Goal: Use online tool/utility: Utilize a website feature to perform a specific function

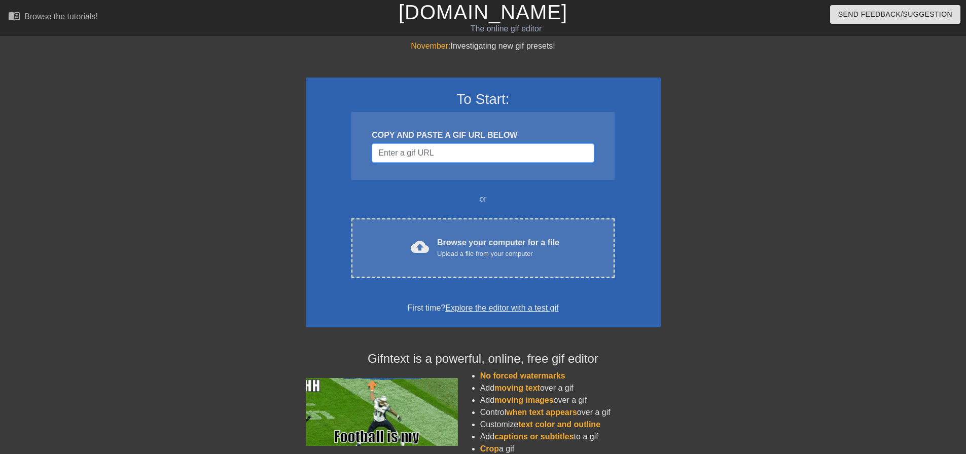
click at [443, 153] on input "Username" at bounding box center [483, 153] width 222 height 19
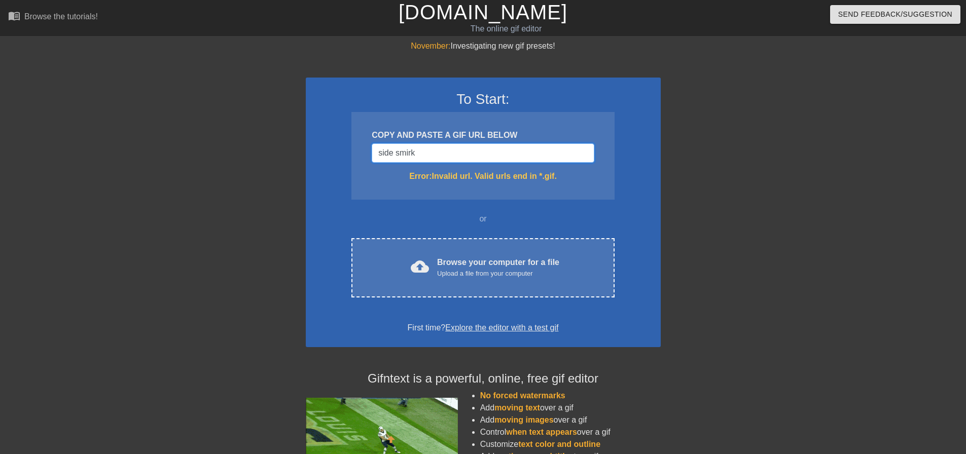
paste input "[URL][DOMAIN_NAME][DOMAIN_NAME]"
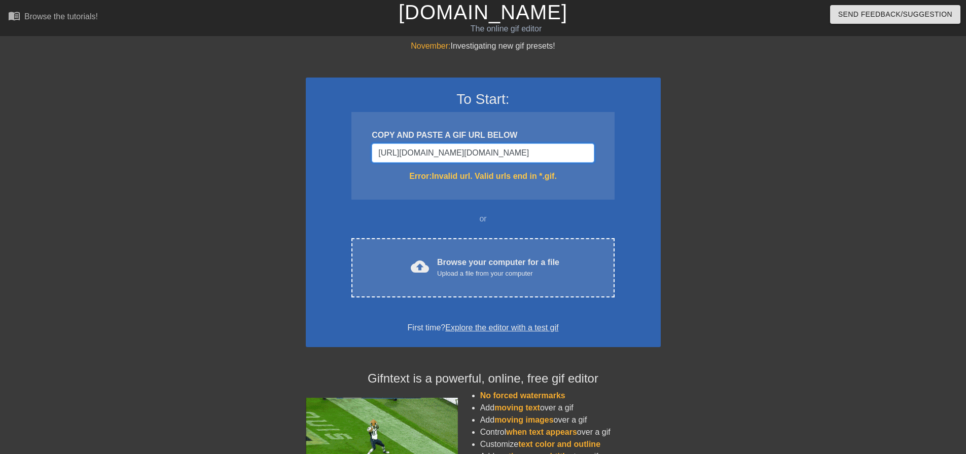
scroll to position [0, 755]
type input "[URL][DOMAIN_NAME][DOMAIN_NAME]"
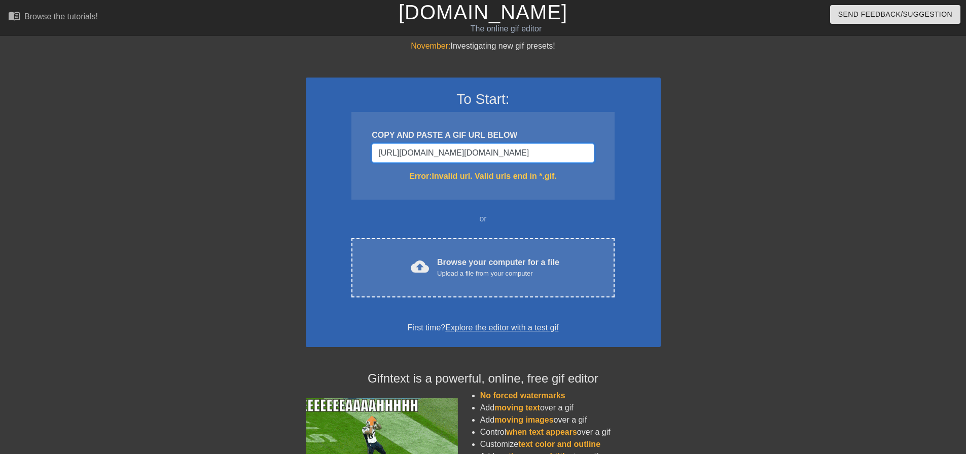
scroll to position [0, 0]
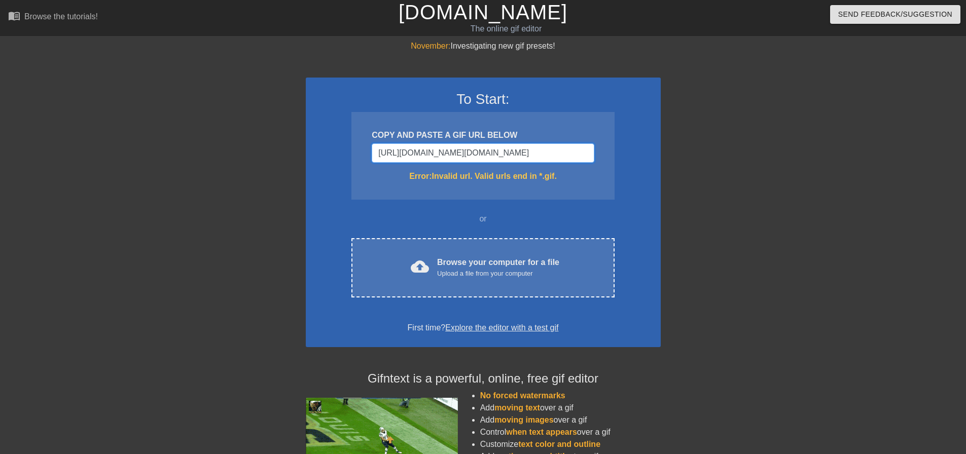
click at [500, 158] on input "[URL][DOMAIN_NAME][DOMAIN_NAME]" at bounding box center [483, 153] width 222 height 19
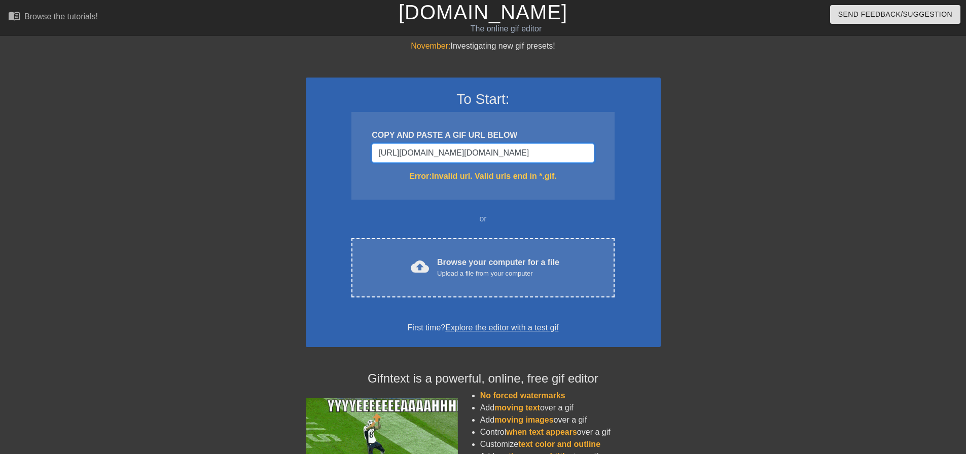
click at [500, 158] on input "[URL][DOMAIN_NAME][DOMAIN_NAME]" at bounding box center [483, 153] width 222 height 19
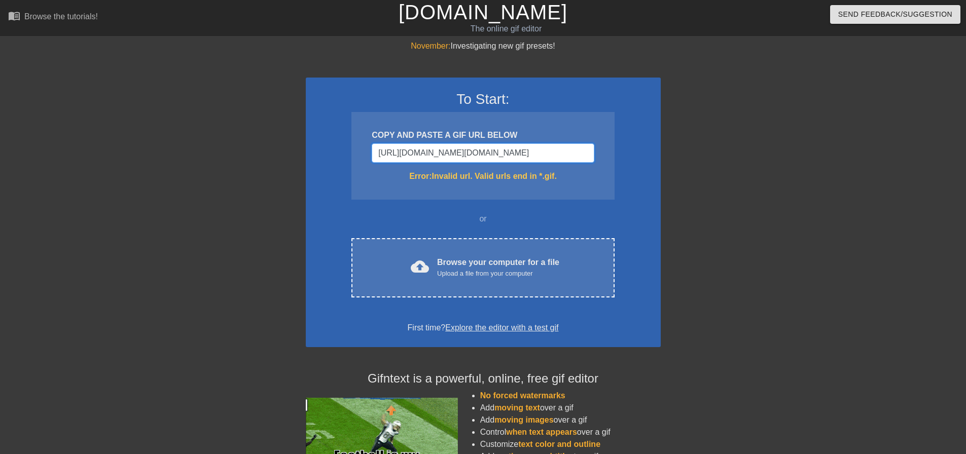
click at [500, 158] on input "[URL][DOMAIN_NAME][DOMAIN_NAME]" at bounding box center [483, 153] width 222 height 19
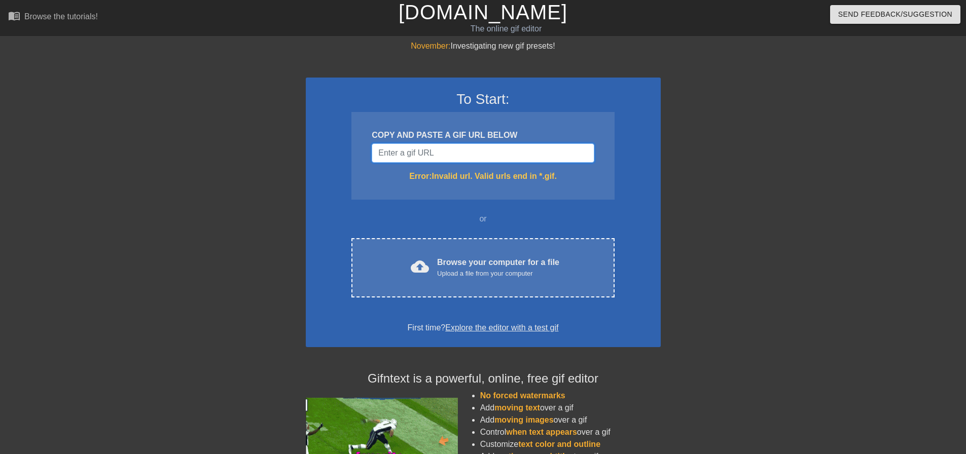
paste input "[URL][DOMAIN_NAME]"
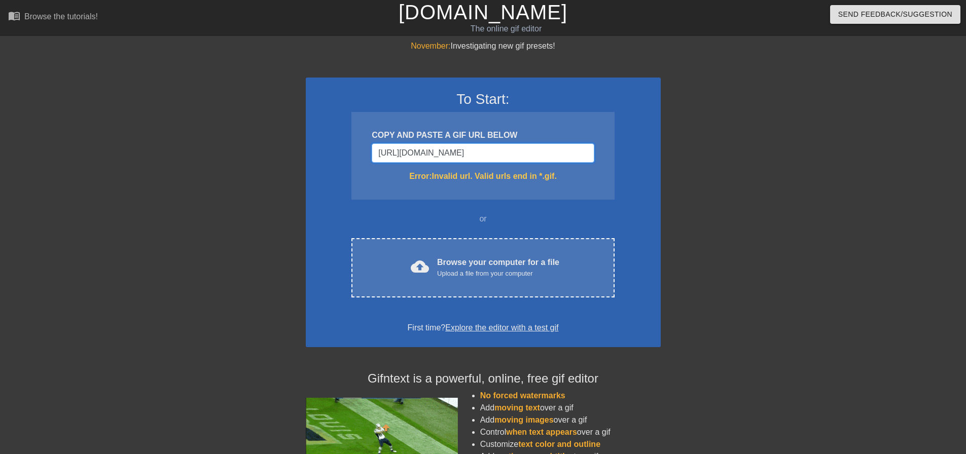
scroll to position [0, 61]
type input "[URL][DOMAIN_NAME]"
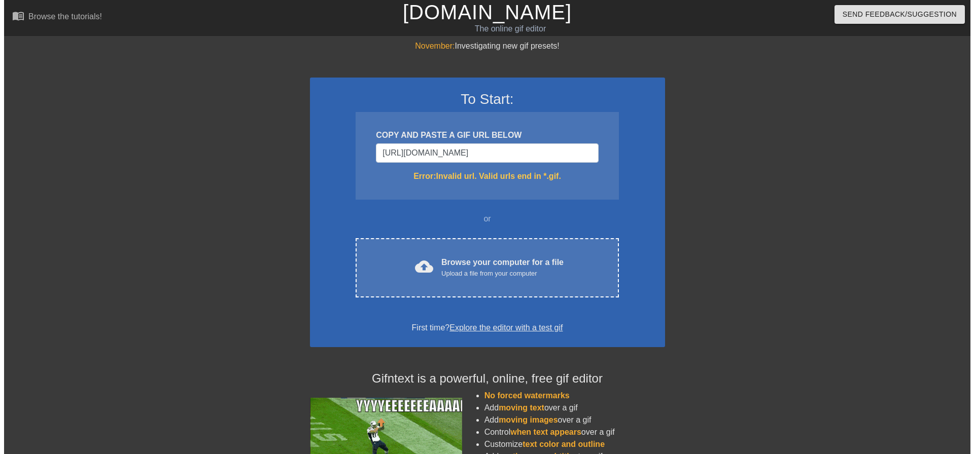
scroll to position [0, 0]
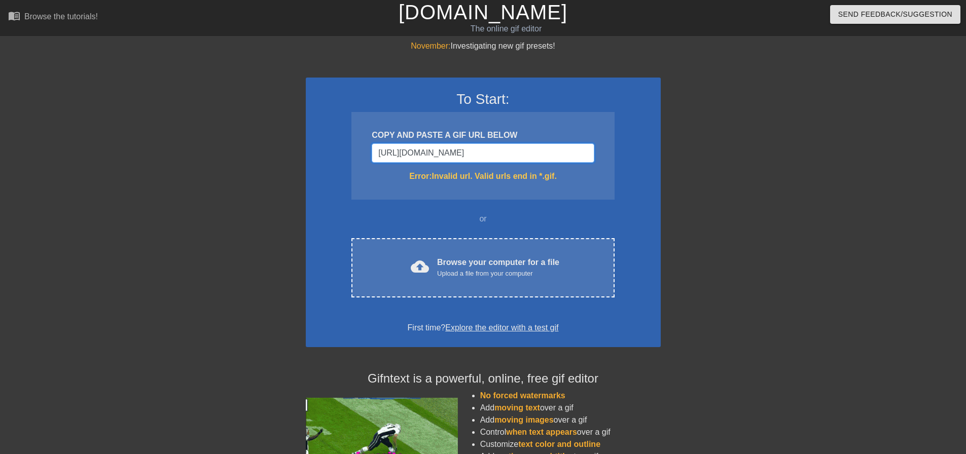
click at [517, 154] on input "[URL][DOMAIN_NAME]" at bounding box center [483, 153] width 222 height 19
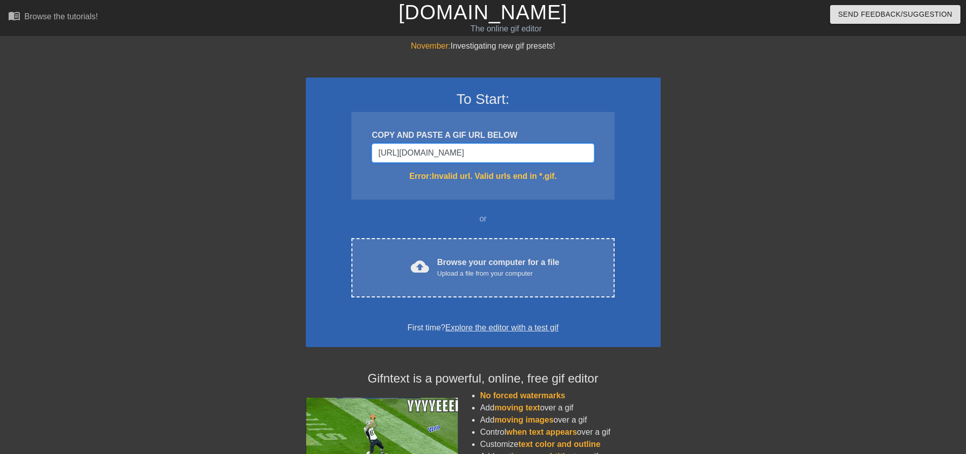
click at [517, 154] on input "[URL][DOMAIN_NAME]" at bounding box center [483, 153] width 222 height 19
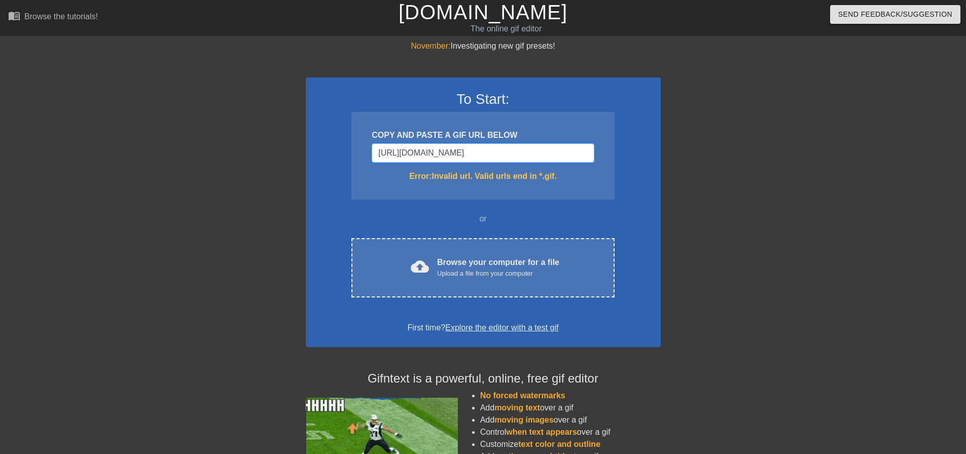
click at [517, 154] on input "[URL][DOMAIN_NAME]" at bounding box center [483, 153] width 222 height 19
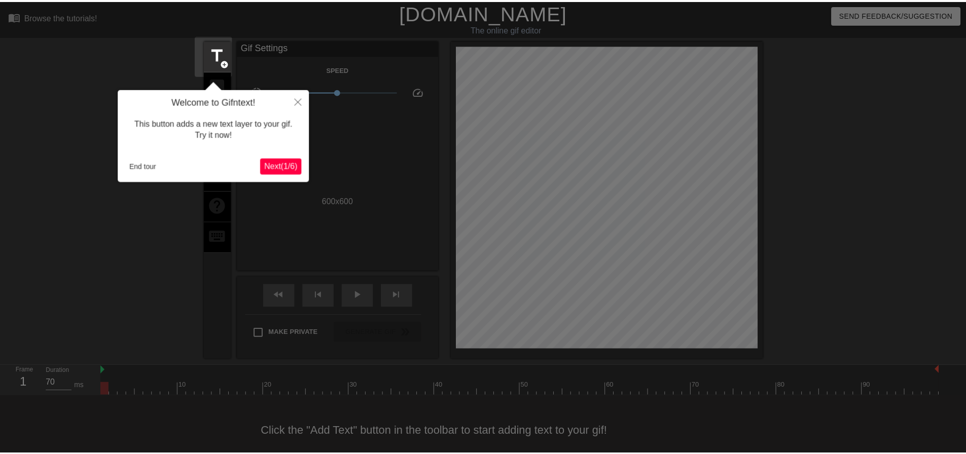
scroll to position [13, 0]
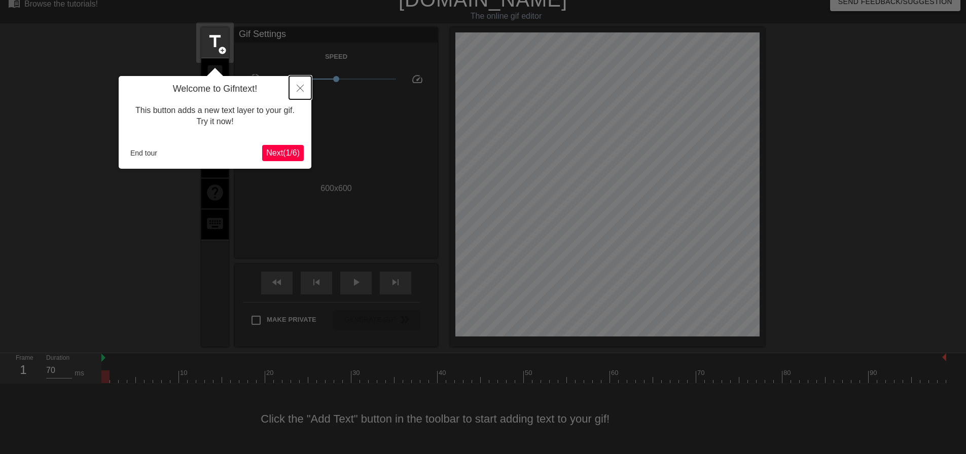
click at [306, 85] on button "Close" at bounding box center [300, 87] width 22 height 23
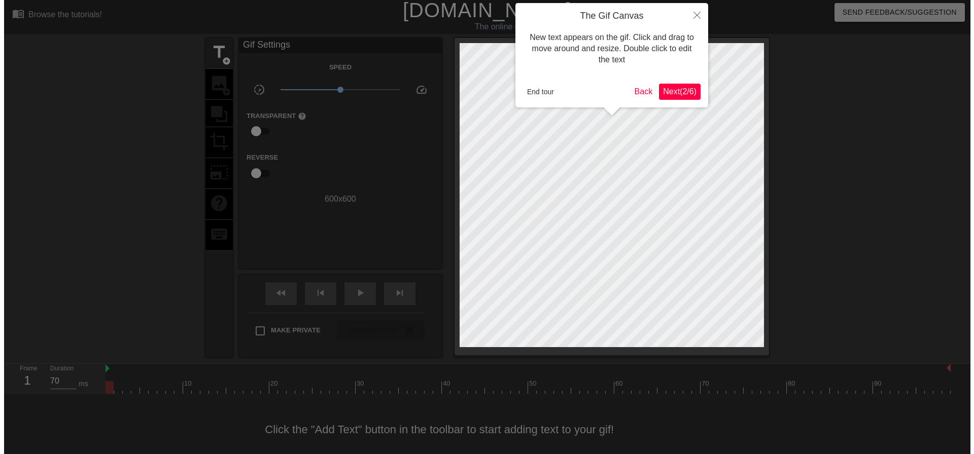
scroll to position [0, 0]
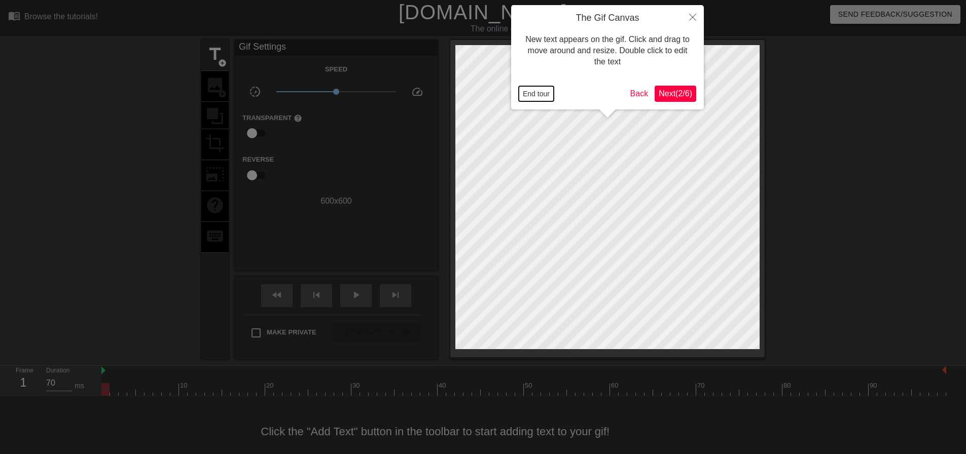
click at [524, 91] on button "End tour" at bounding box center [536, 93] width 35 height 15
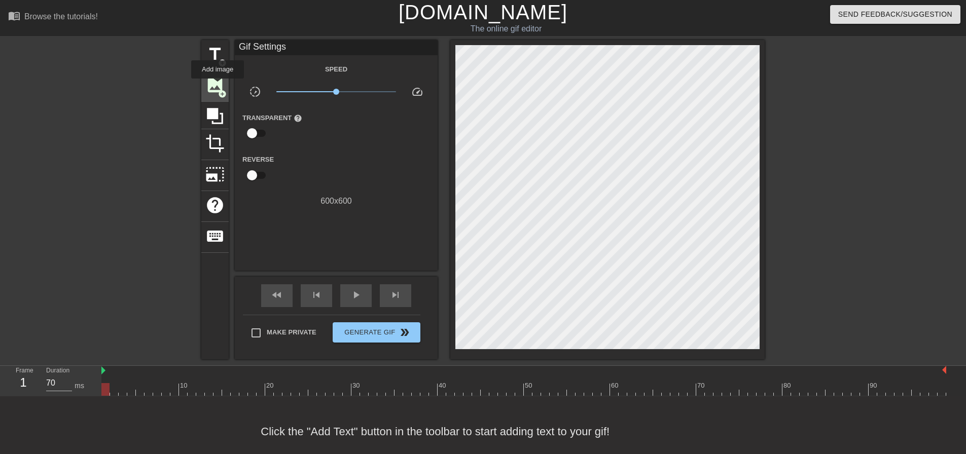
click at [218, 86] on span "image" at bounding box center [214, 85] width 19 height 19
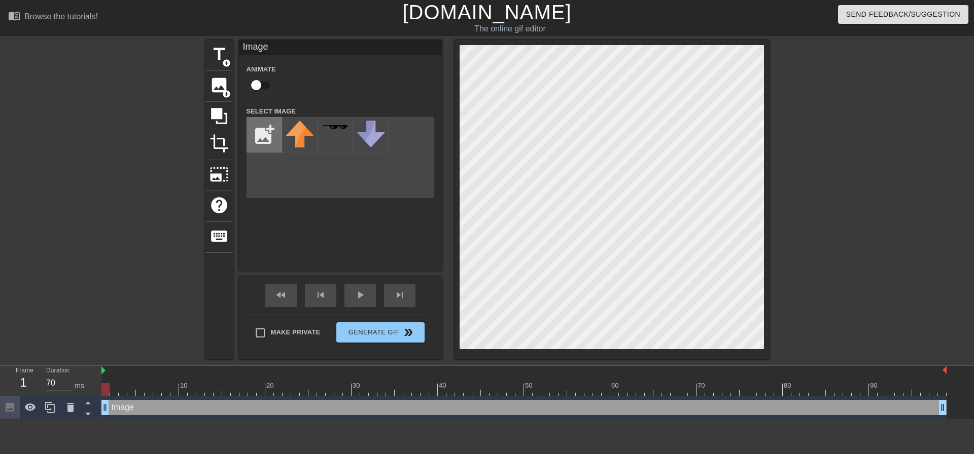
click at [270, 147] on input "file" at bounding box center [264, 135] width 34 height 34
type input "C:\fakepath\Screenshot [DATE] 122143.png"
click at [301, 136] on div at bounding box center [300, 135] width 36 height 36
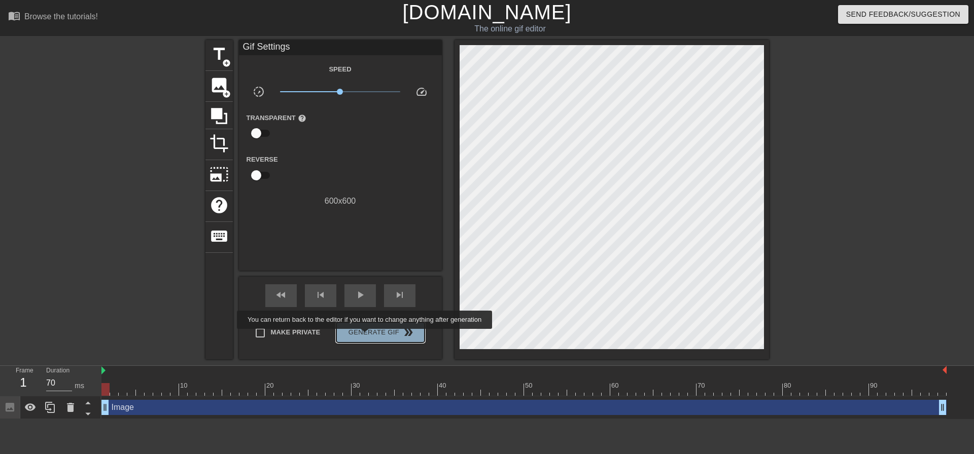
click at [366, 336] on span "Generate Gif double_arrow" at bounding box center [380, 333] width 80 height 12
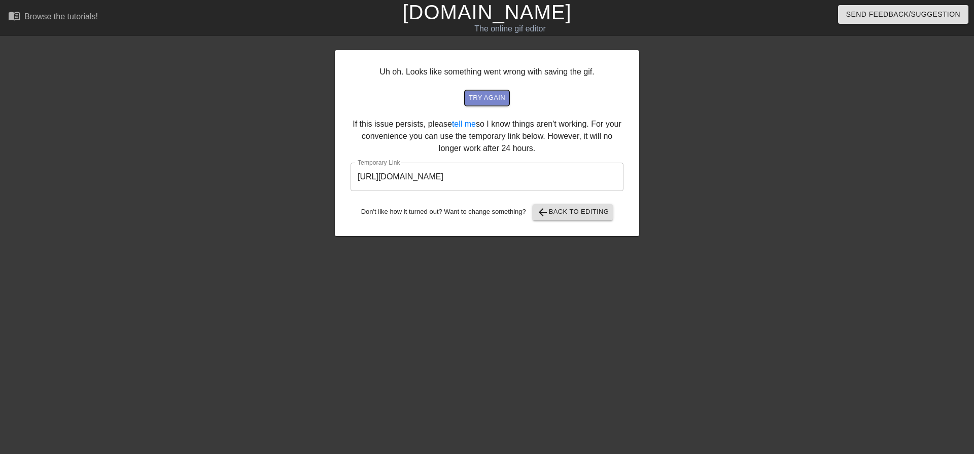
click at [494, 100] on span "try again" at bounding box center [487, 98] width 37 height 12
click at [537, 180] on input "[URL][DOMAIN_NAME]" at bounding box center [486, 177] width 273 height 28
